Goal: Task Accomplishment & Management: Use online tool/utility

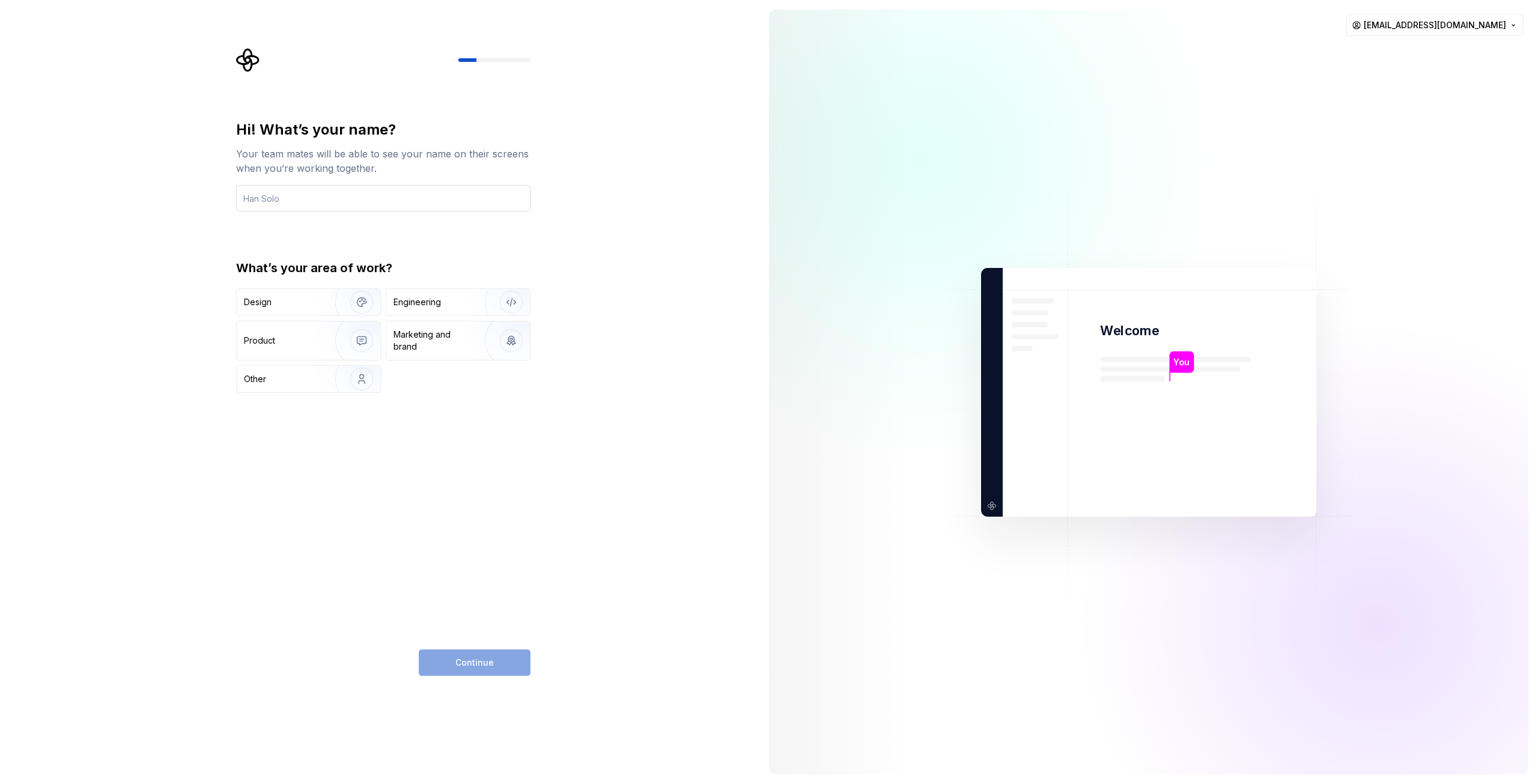
click at [300, 200] on input "text" at bounding box center [383, 198] width 294 height 26
type input "Juncando"
click at [312, 341] on div "Product" at bounding box center [283, 340] width 79 height 12
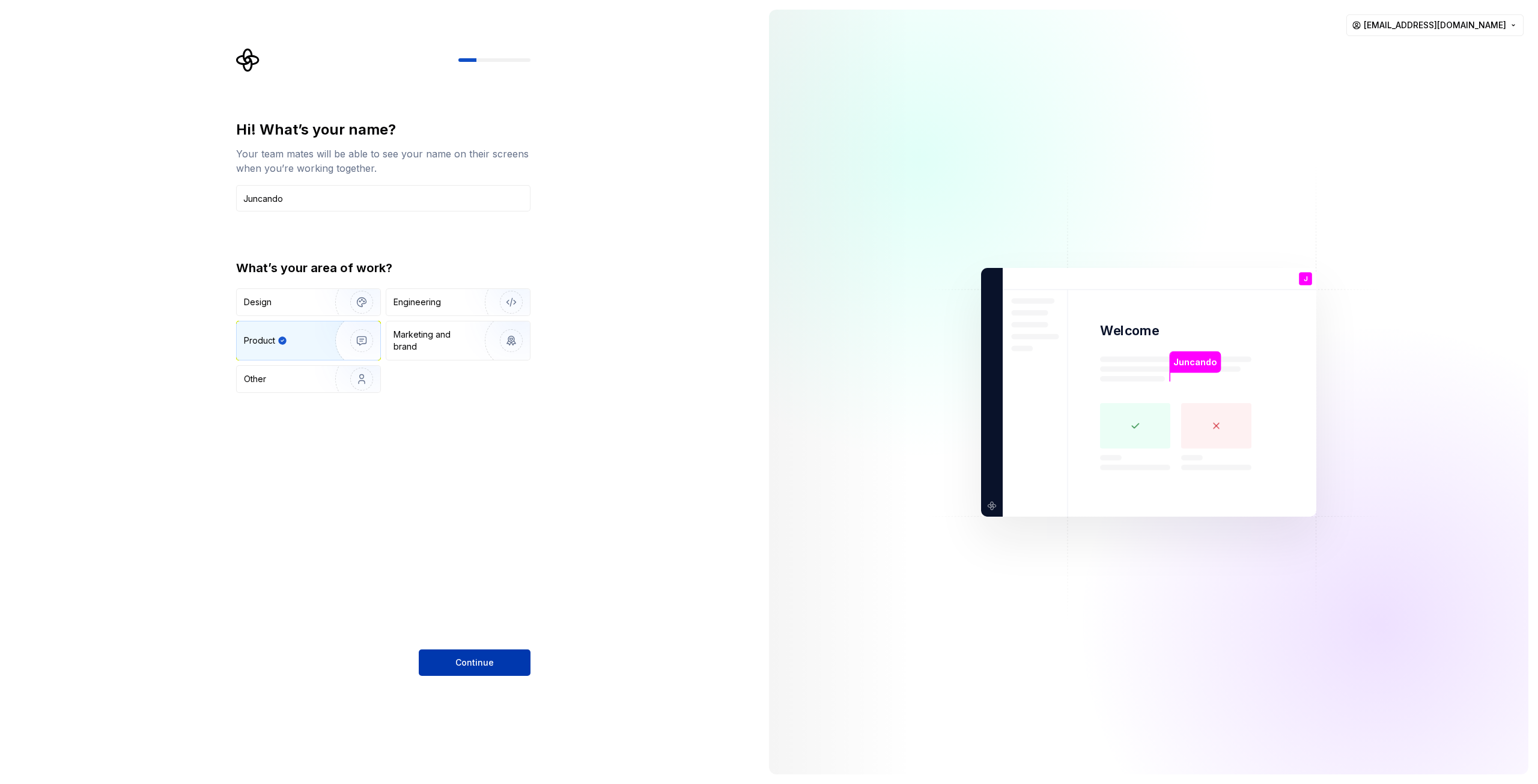
click at [473, 664] on span "Continue" at bounding box center [474, 662] width 38 height 12
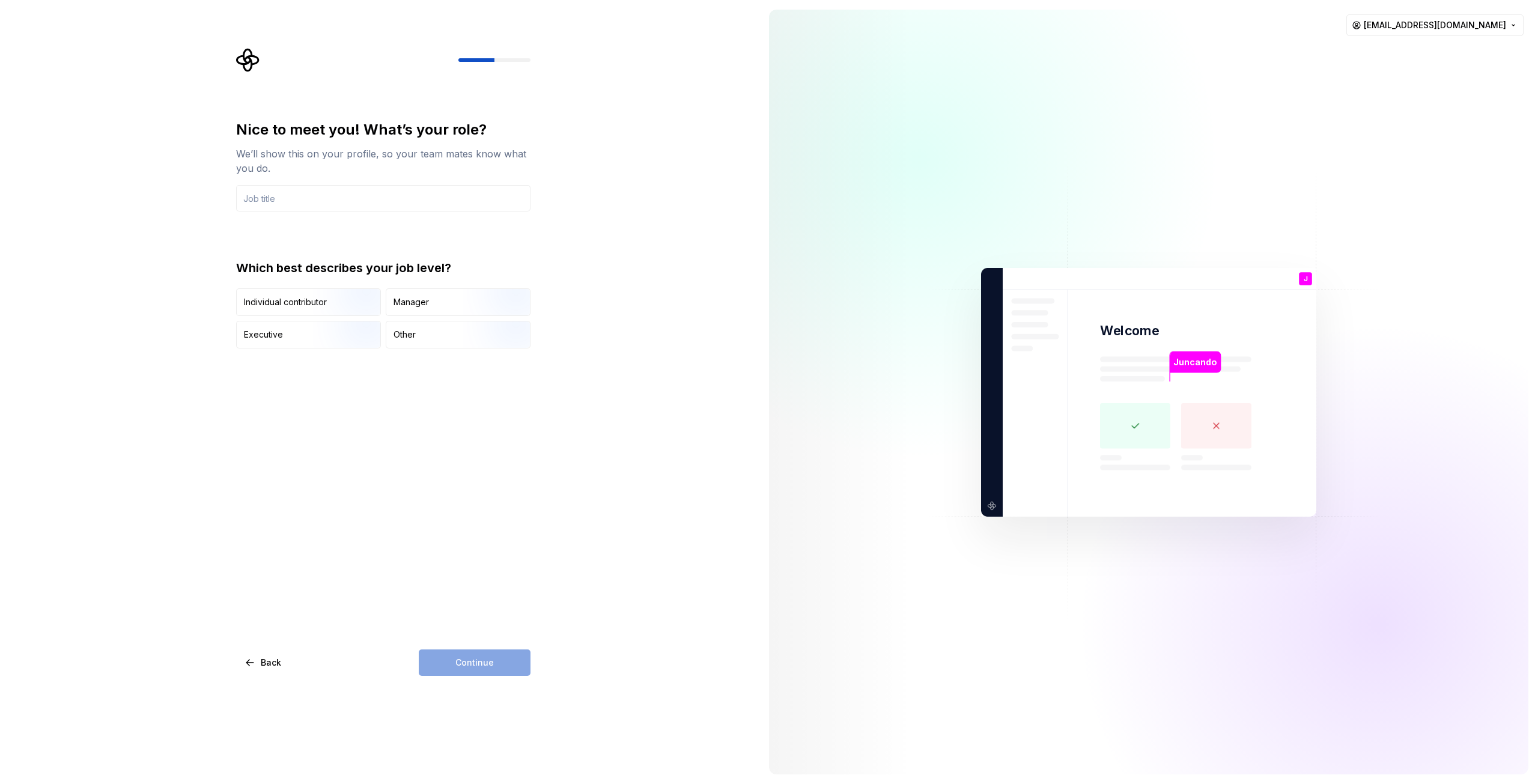
click at [368, 183] on div "Nice to meet you! What’s your role? We’ll show this on your profile, so your te…" at bounding box center [383, 166] width 294 height 91
click at [360, 199] on input "text" at bounding box center [383, 198] width 294 height 26
type input "CVO"
click at [299, 306] on div "Individual contributor" at bounding box center [285, 302] width 83 height 12
click at [479, 663] on span "Continue" at bounding box center [474, 662] width 38 height 12
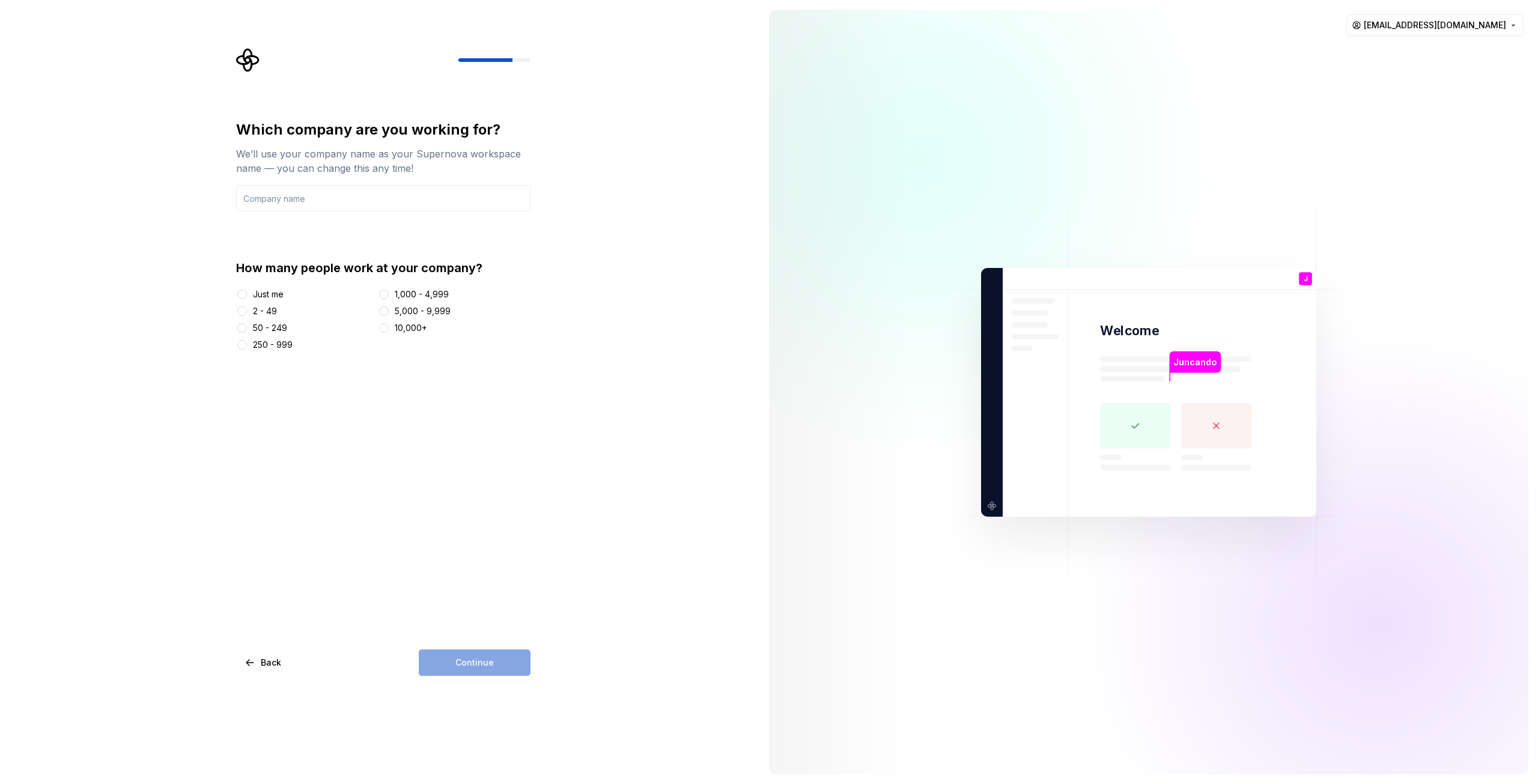
click at [258, 312] on div "2 - 49" at bounding box center [265, 311] width 24 height 12
click at [247, 312] on button "2 - 49" at bounding box center [242, 310] width 9 height 9
click at [298, 200] on input "text" at bounding box center [383, 198] width 294 height 26
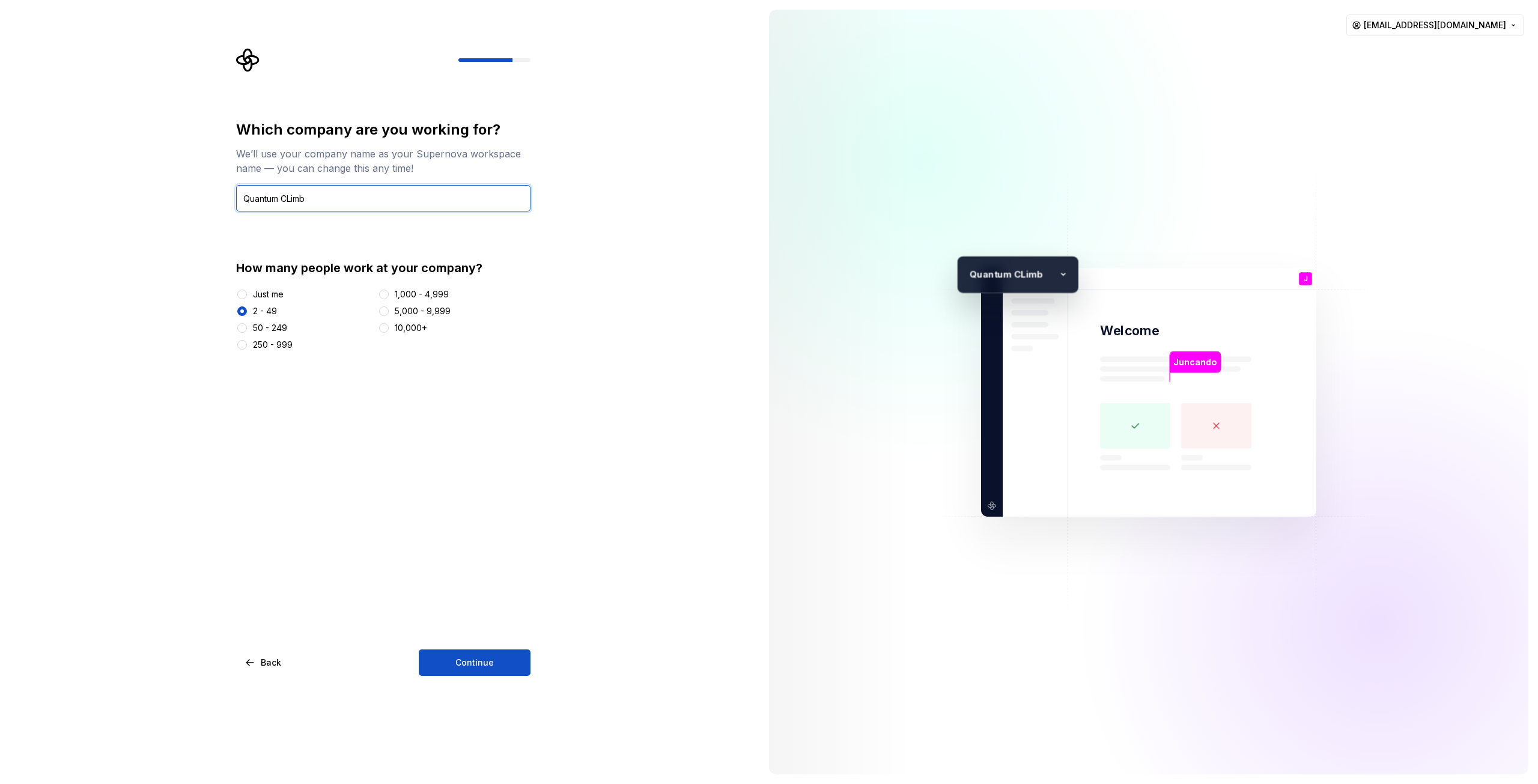
click at [289, 196] on input "Quantum CLimb" at bounding box center [383, 198] width 294 height 26
click at [365, 201] on input "Quantum Climb" at bounding box center [383, 198] width 294 height 26
type input "Quantum Climb"
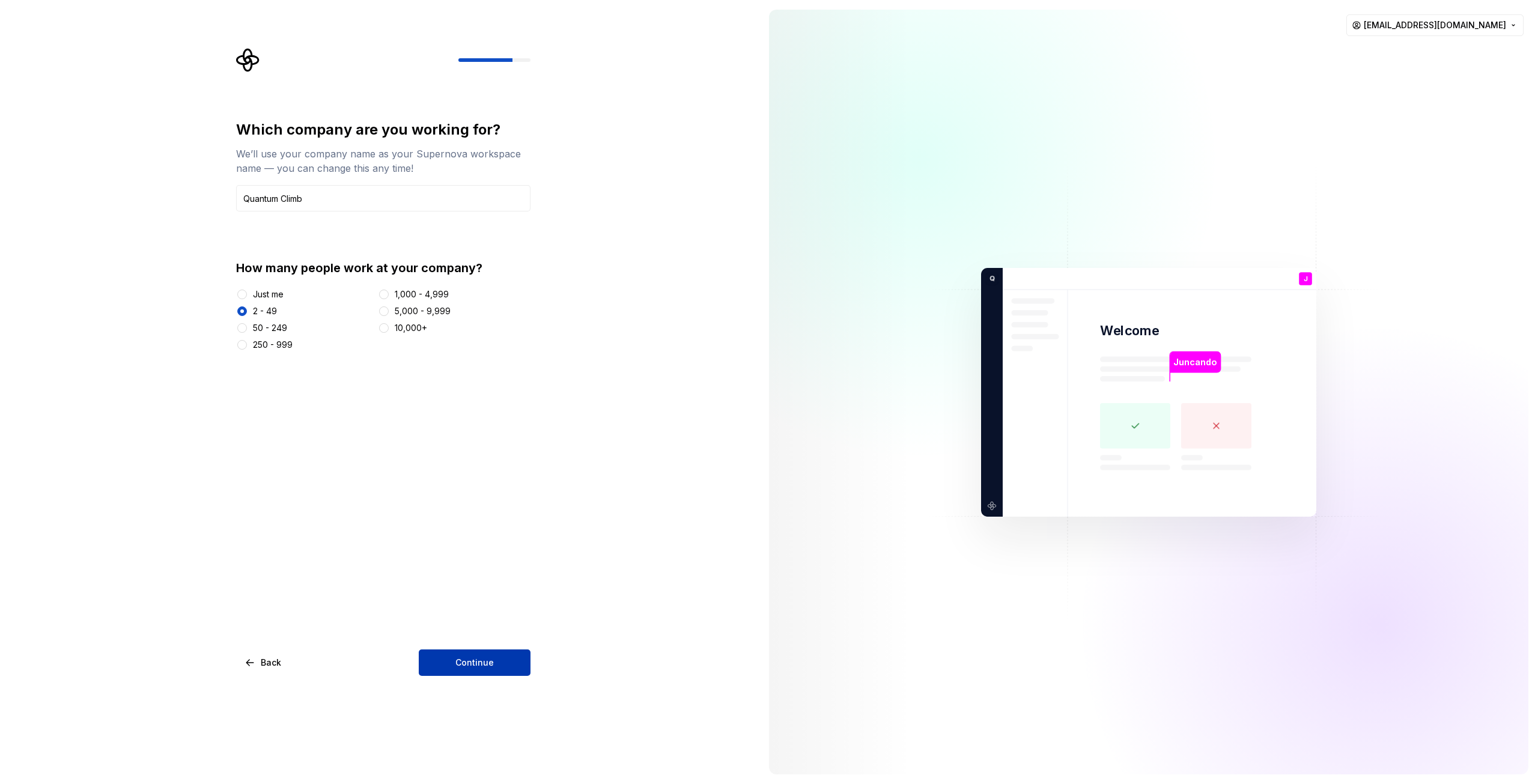
click at [479, 657] on span "Continue" at bounding box center [474, 662] width 38 height 12
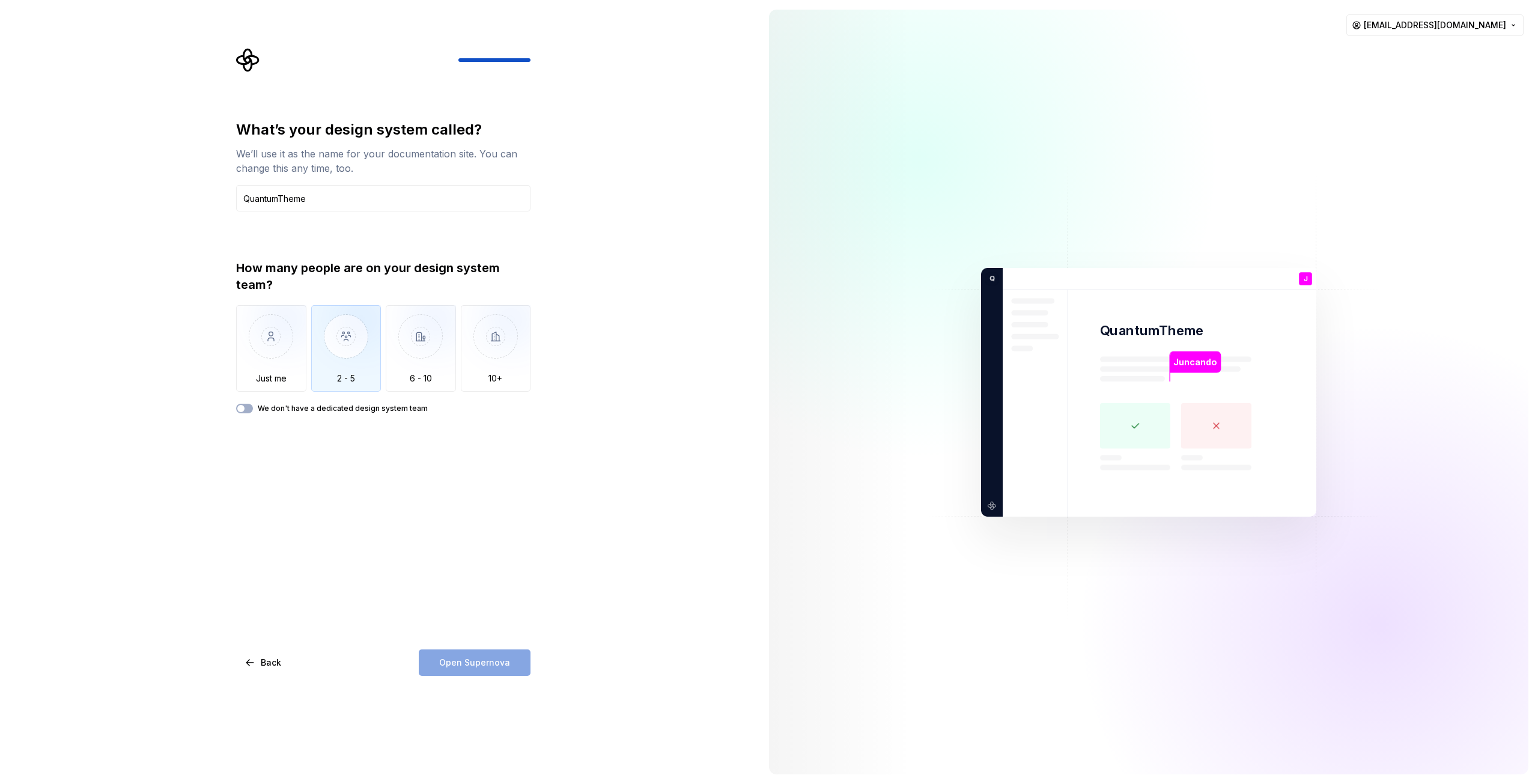
type input "QuantumTheme"
click at [331, 336] on img "button" at bounding box center [346, 346] width 71 height 81
click at [470, 666] on span "Open Supernova" at bounding box center [474, 662] width 71 height 12
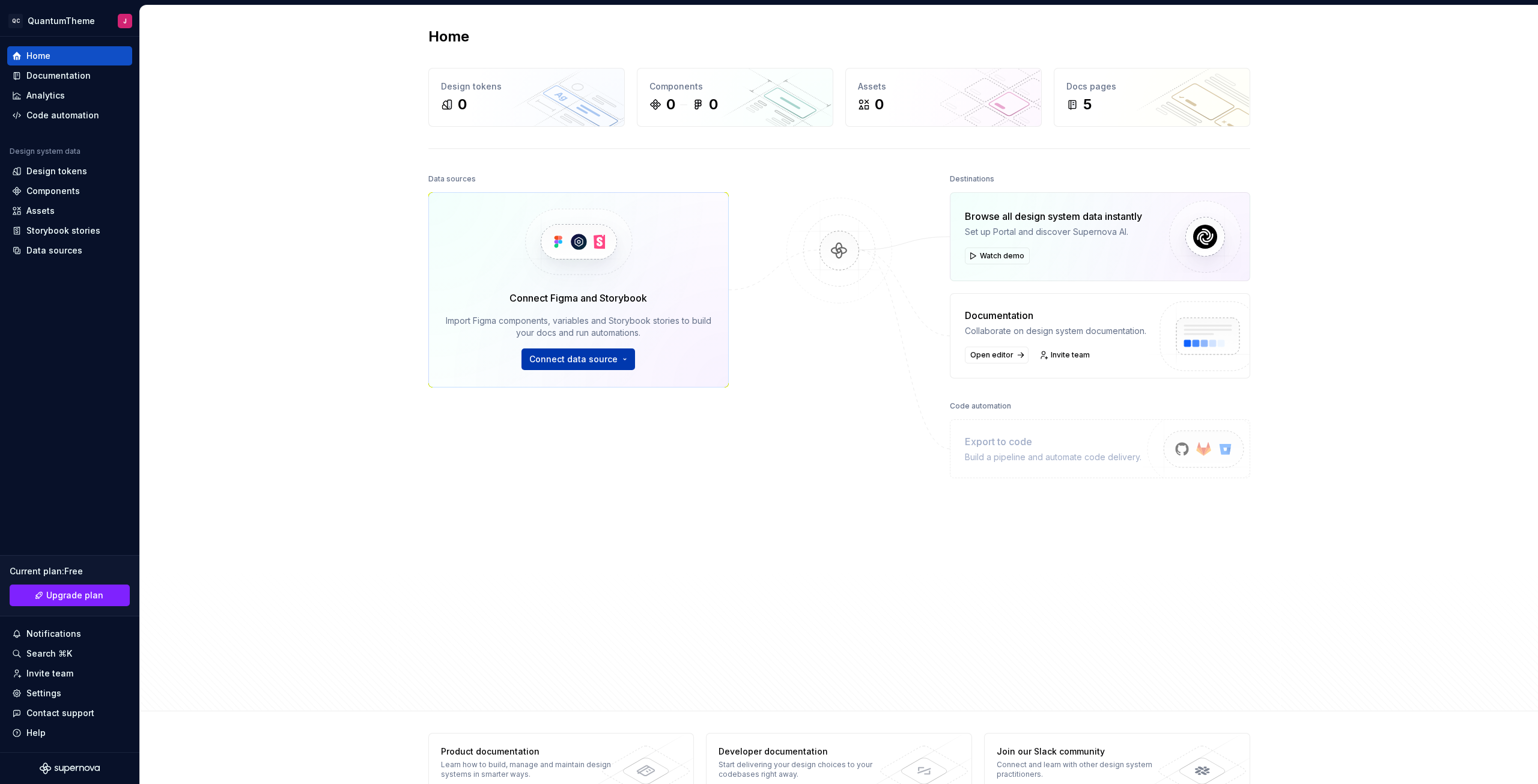
click at [567, 360] on span "Connect data source" at bounding box center [573, 359] width 88 height 12
click at [575, 397] on p "Import styles, components and icons." at bounding box center [610, 398] width 134 height 9
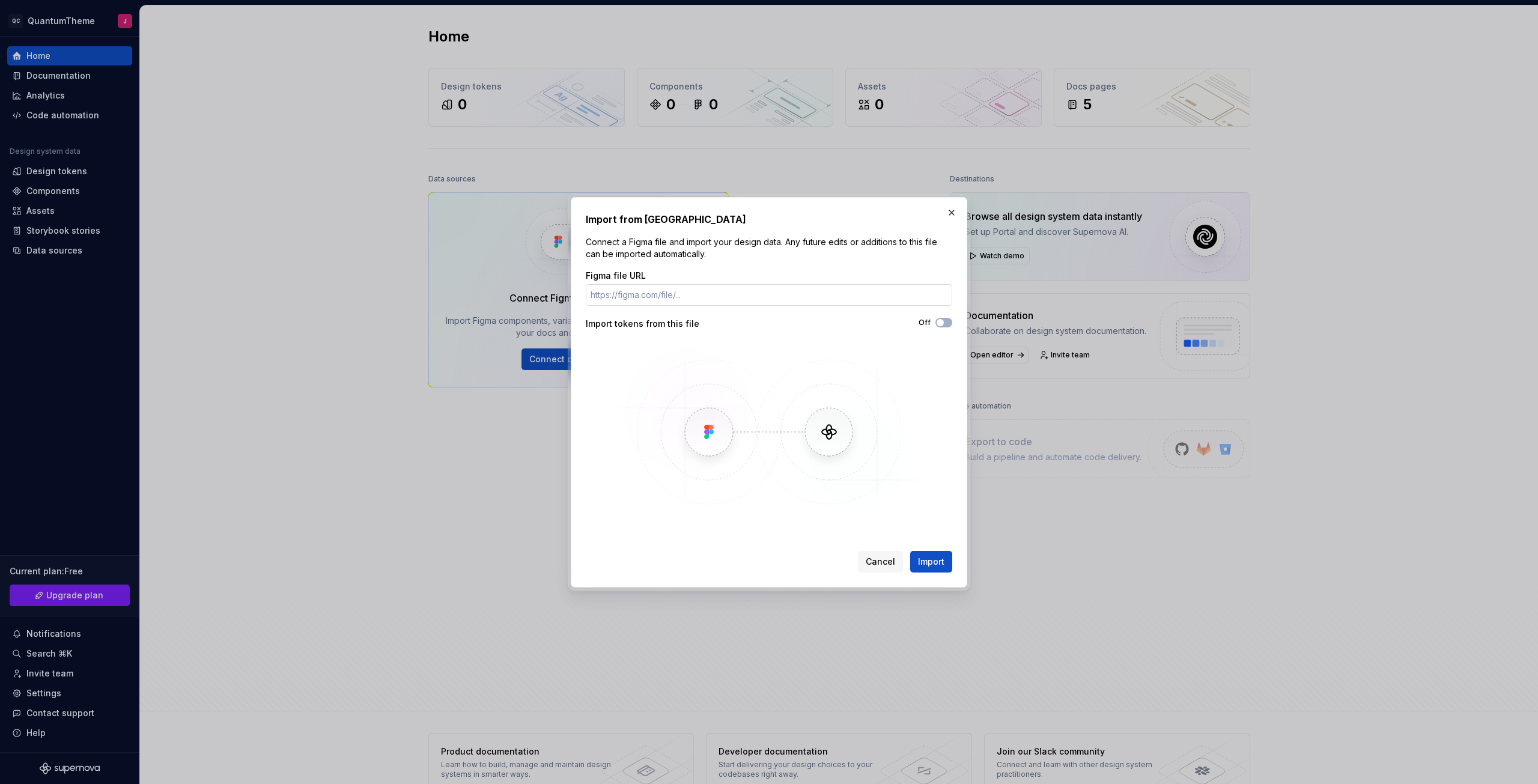
click at [638, 293] on input "Figma file URL" at bounding box center [769, 295] width 367 height 21
click at [649, 297] on input "Figma file URL" at bounding box center [769, 295] width 367 height 21
paste input "https://www.figma.com/design/GgcgGGktqHYzt63CVFzZoY/Ubuntu_Flutter?node-id=40-1…"
type input "https://www.figma.com/design/GgcgGGktqHYzt63CVFzZoY/Ubuntu_Flutter?node-id=40-1…"
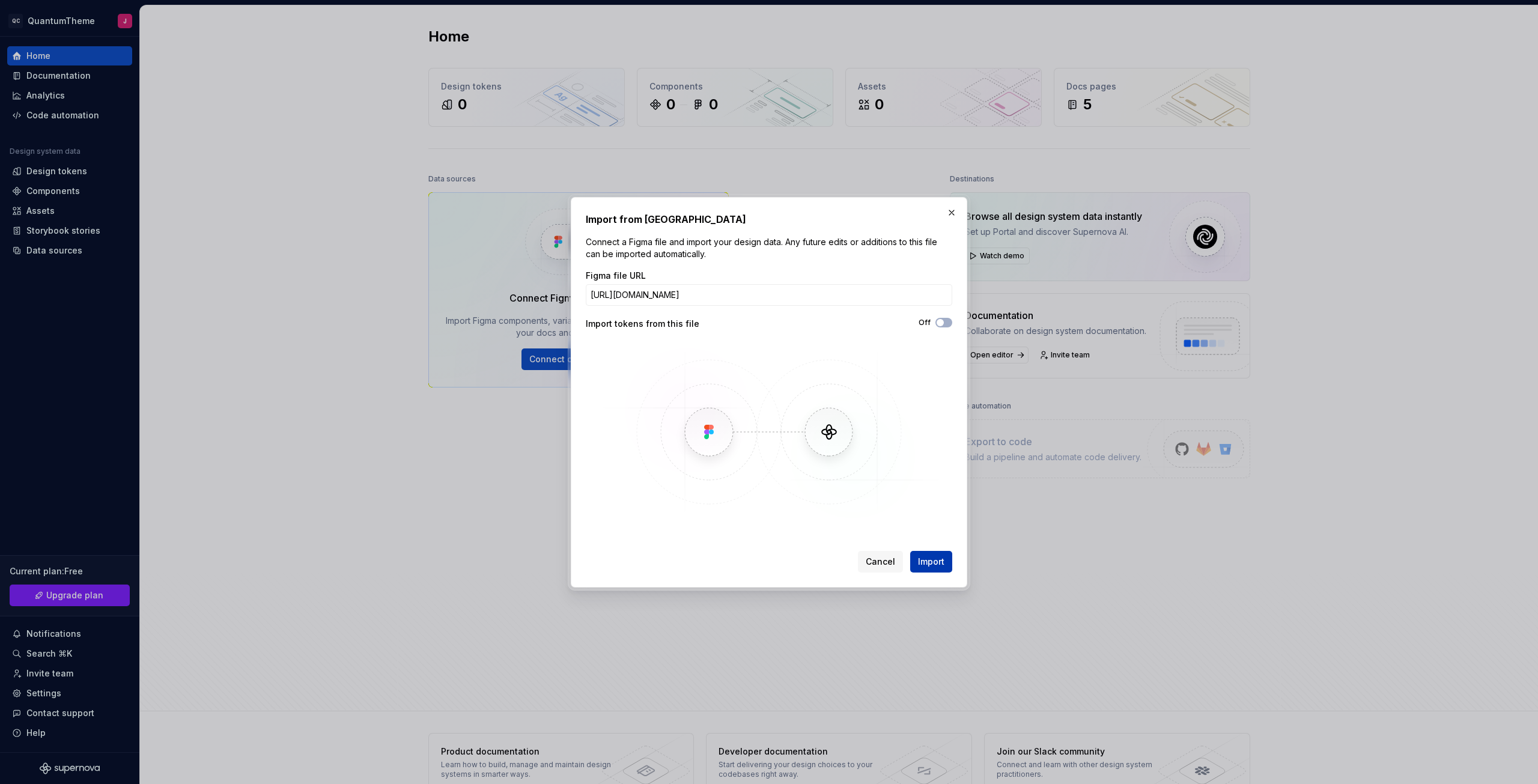
scroll to position [0, 0]
click at [933, 566] on span "Import" at bounding box center [931, 561] width 26 height 12
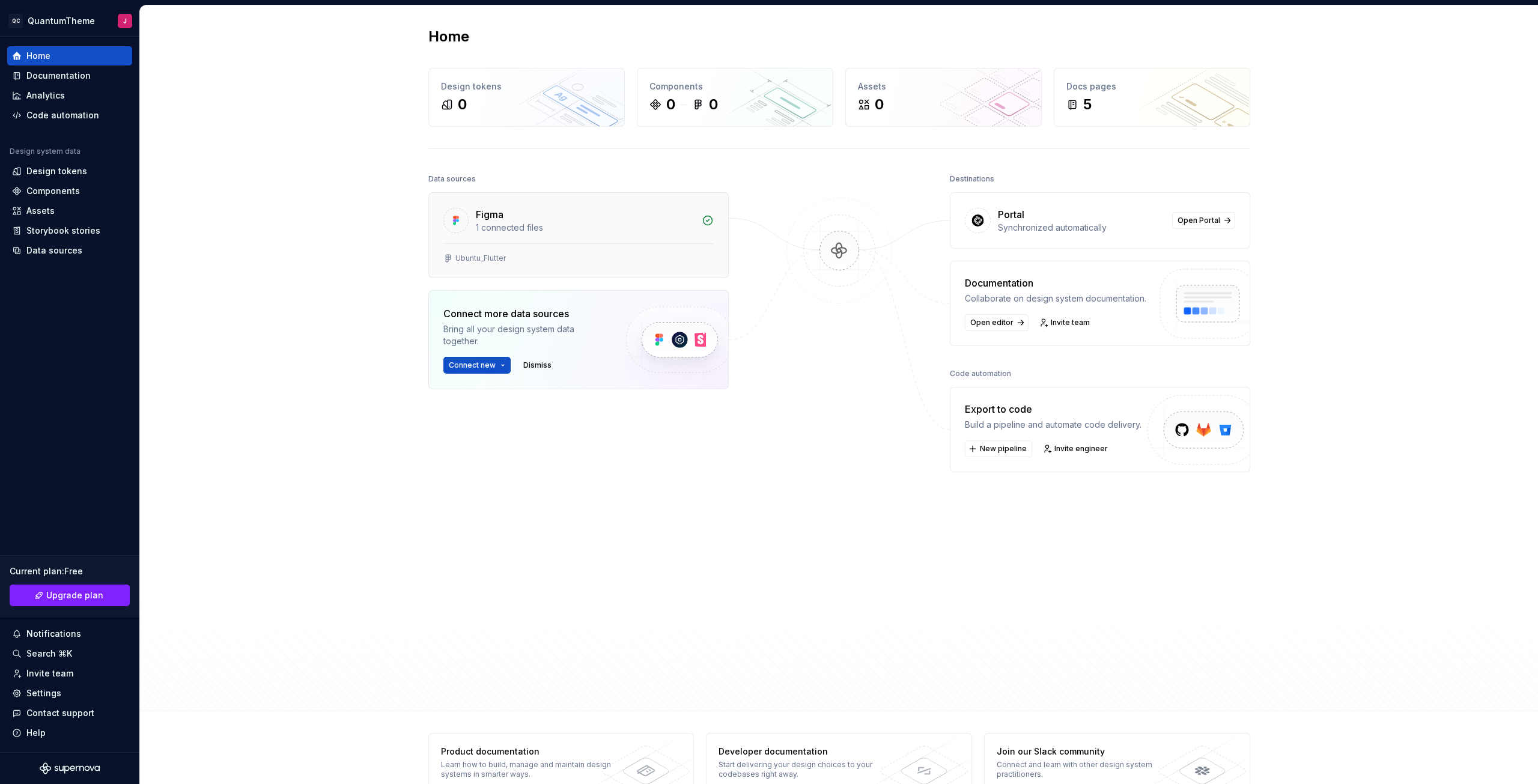
click at [480, 258] on div "Ubuntu_Flutter" at bounding box center [481, 258] width 50 height 9
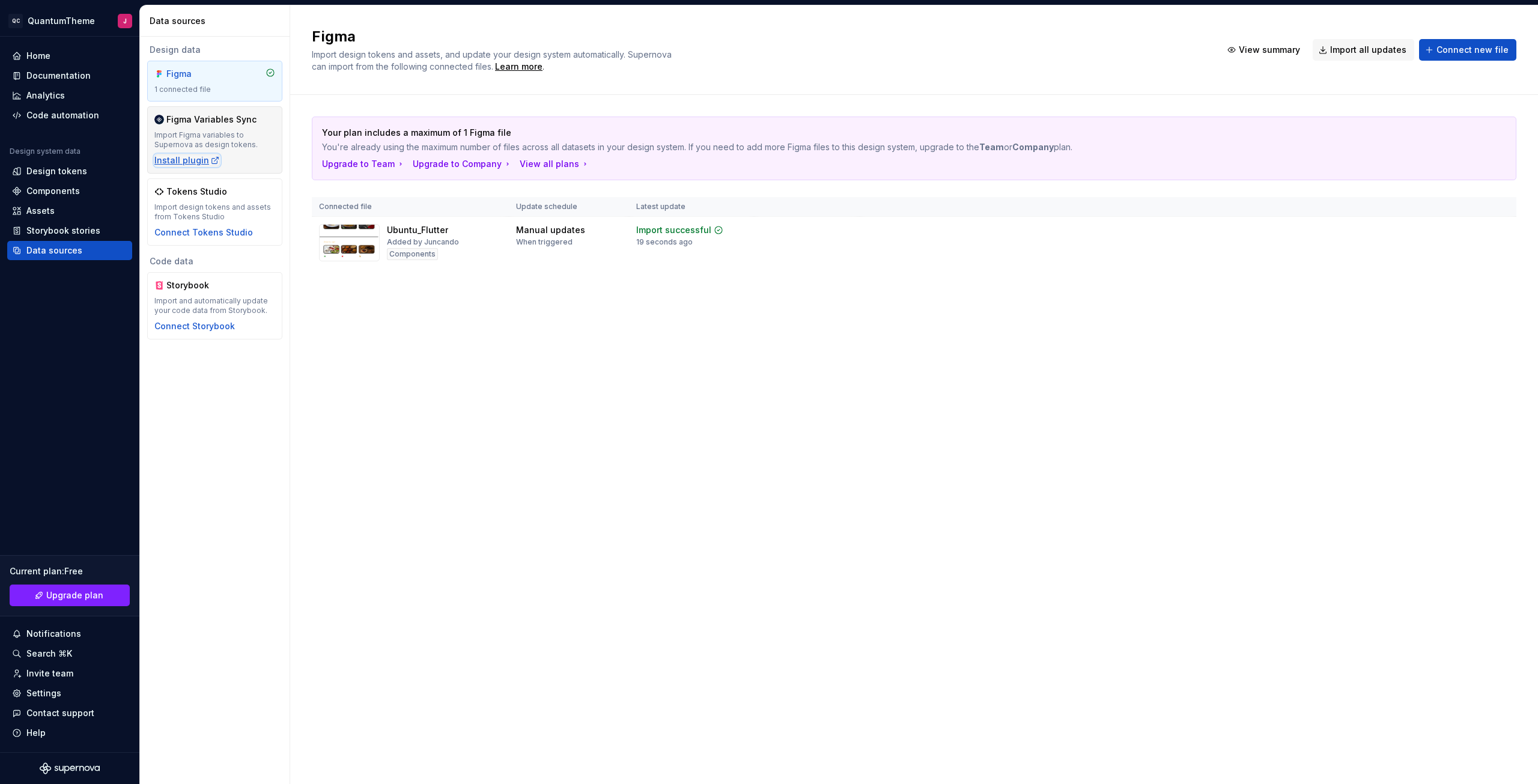
click at [175, 161] on div "Install plugin" at bounding box center [187, 160] width 66 height 12
click at [53, 207] on div "Assets" at bounding box center [40, 210] width 28 height 12
